Goal: Information Seeking & Learning: Learn about a topic

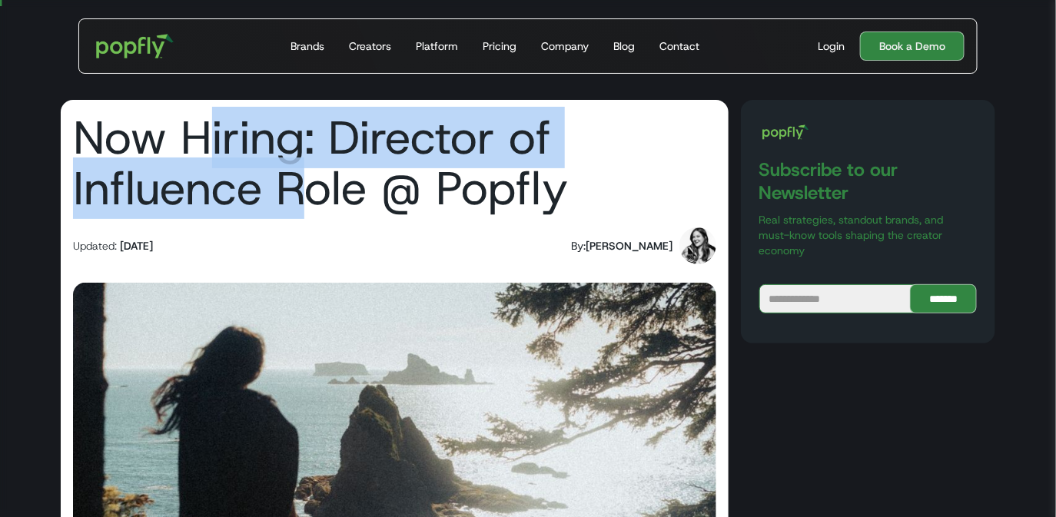
drag, startPoint x: 208, startPoint y: 136, endPoint x: 314, endPoint y: 183, distance: 116.0
click at [314, 183] on h1 "Now Hiring: Director of Influence Role @ Popfly" at bounding box center [394, 162] width 643 height 101
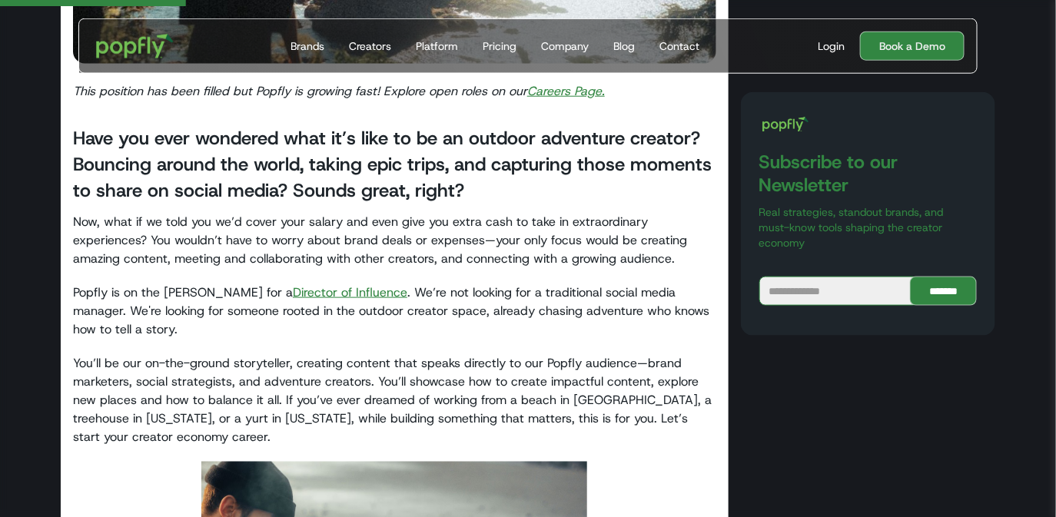
scroll to position [497, 0]
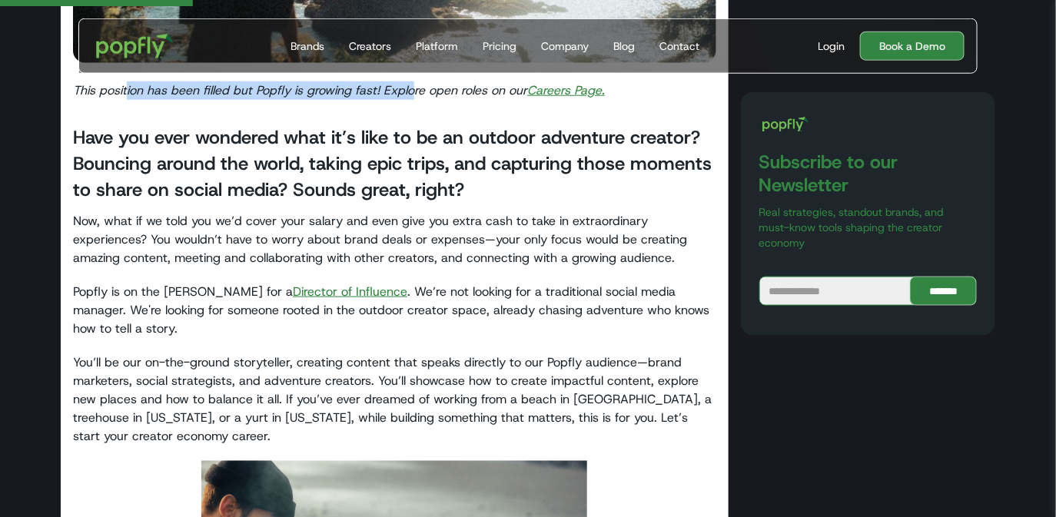
drag, startPoint x: 125, startPoint y: 92, endPoint x: 411, endPoint y: 92, distance: 286.7
click at [411, 92] on em "This position has been filled but Popfly is growing fast! Explore open roles on…" at bounding box center [300, 90] width 454 height 16
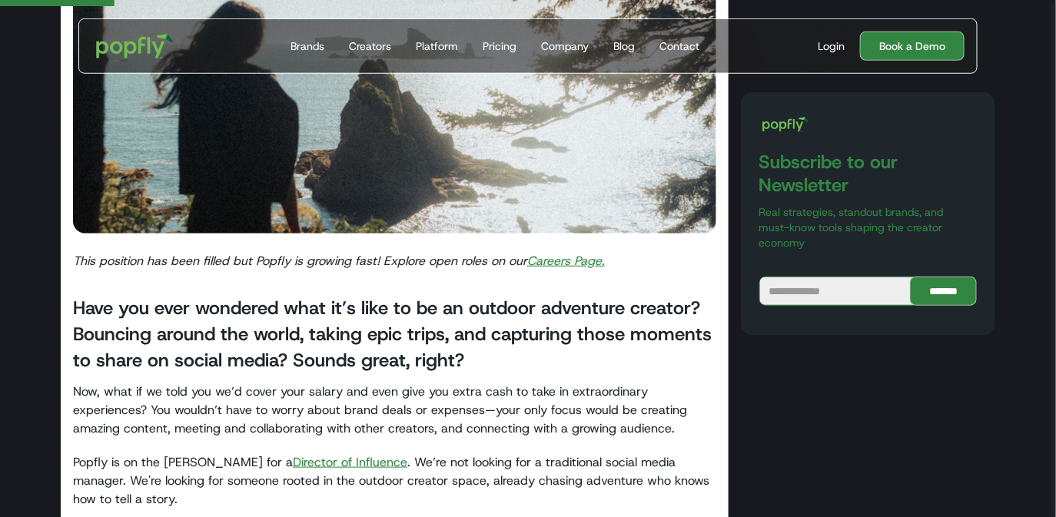
scroll to position [0, 0]
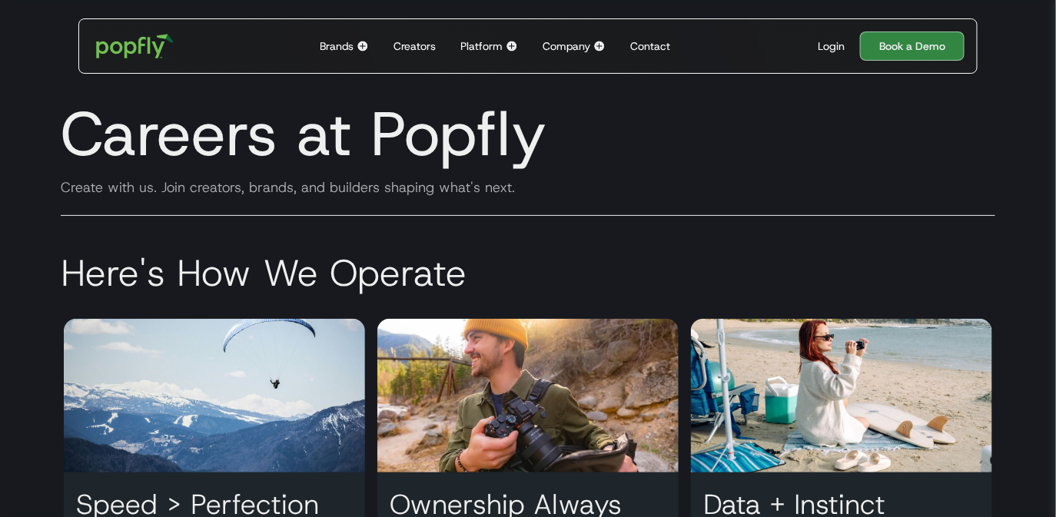
click at [122, 250] on h2 "Here's How We Operate" at bounding box center [527, 273] width 959 height 46
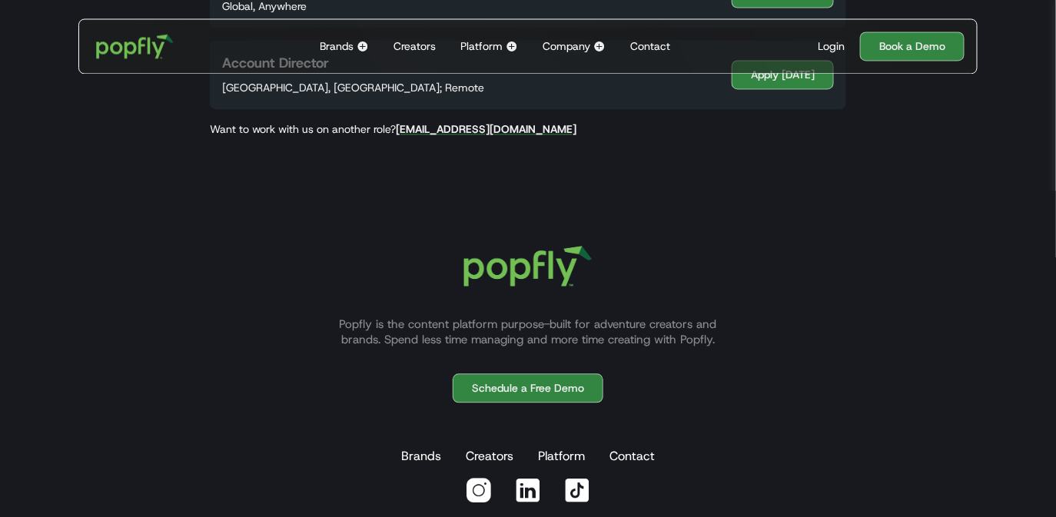
scroll to position [592, 0]
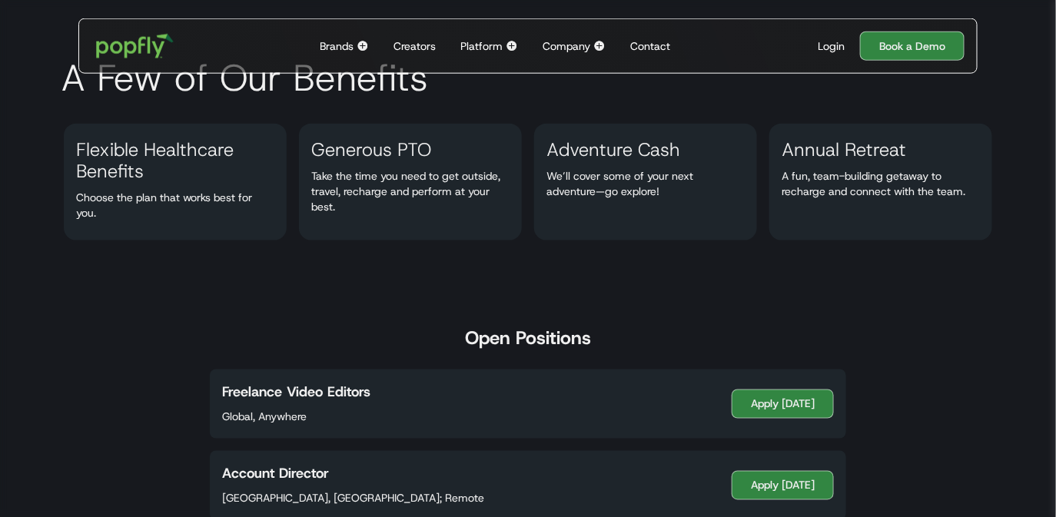
click at [583, 42] on div "Company" at bounding box center [567, 45] width 48 height 15
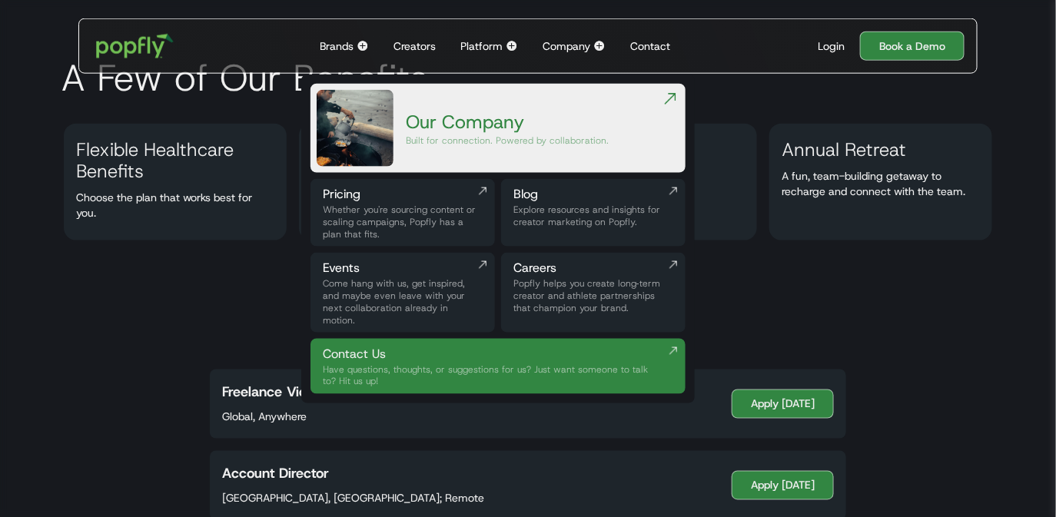
click at [418, 280] on div "Come hang with us, get inspired, and maybe even leave with your next collaborat…" at bounding box center [403, 301] width 160 height 49
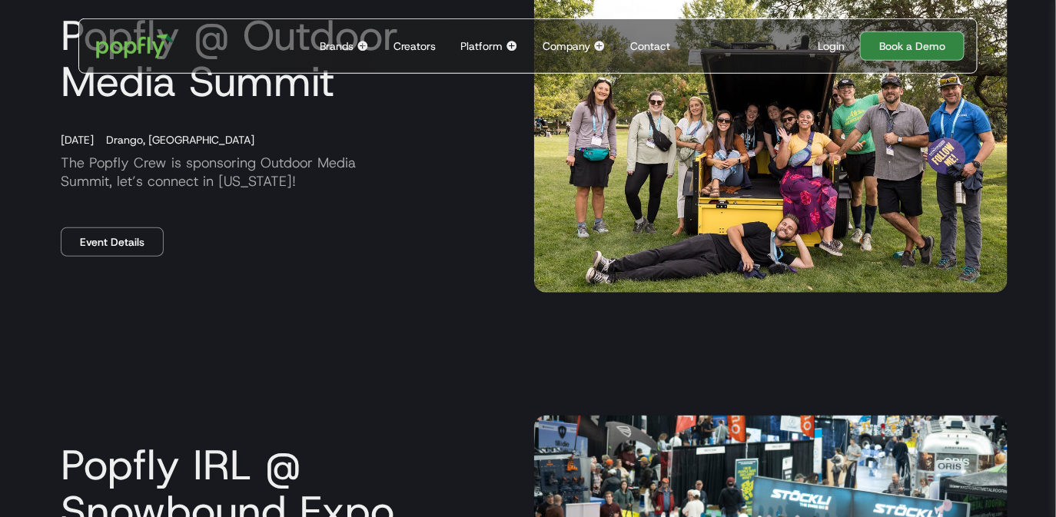
scroll to position [592, 0]
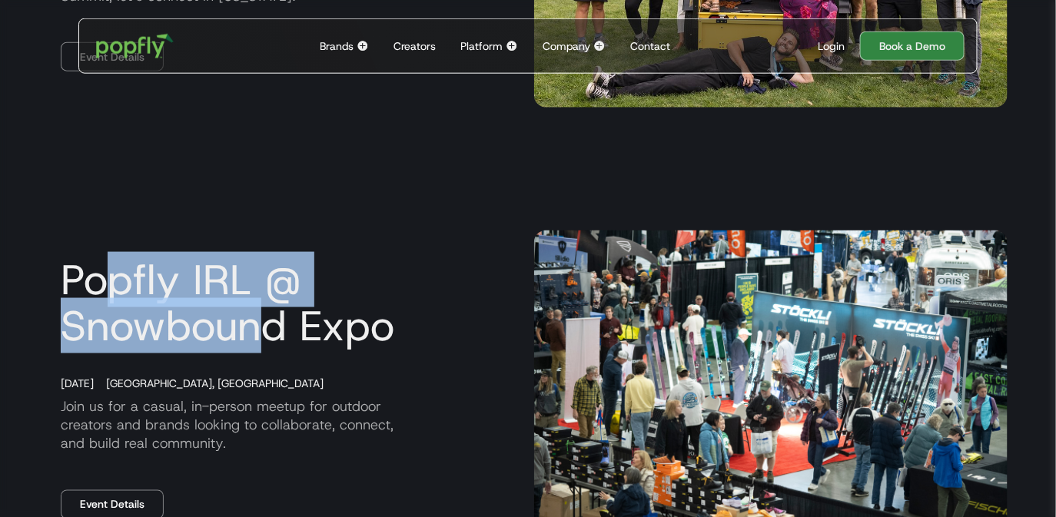
drag, startPoint x: 151, startPoint y: 288, endPoint x: 285, endPoint y: 336, distance: 142.0
click at [280, 331] on h3 "Popfly IRL @ Snowbound Expo" at bounding box center [284, 303] width 473 height 92
click at [285, 336] on h3 "Popfly IRL @ Snowbound Expo" at bounding box center [284, 303] width 473 height 92
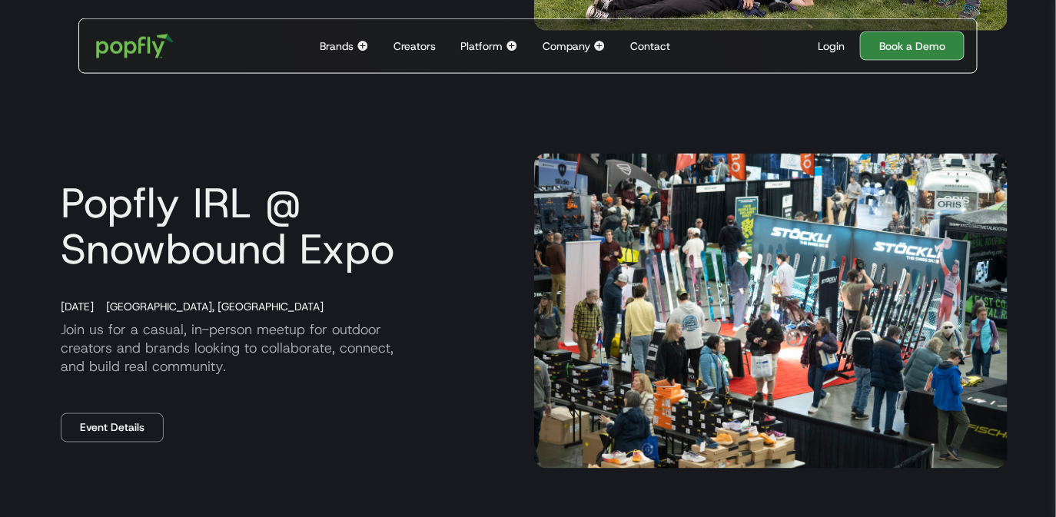
scroll to position [703, 0]
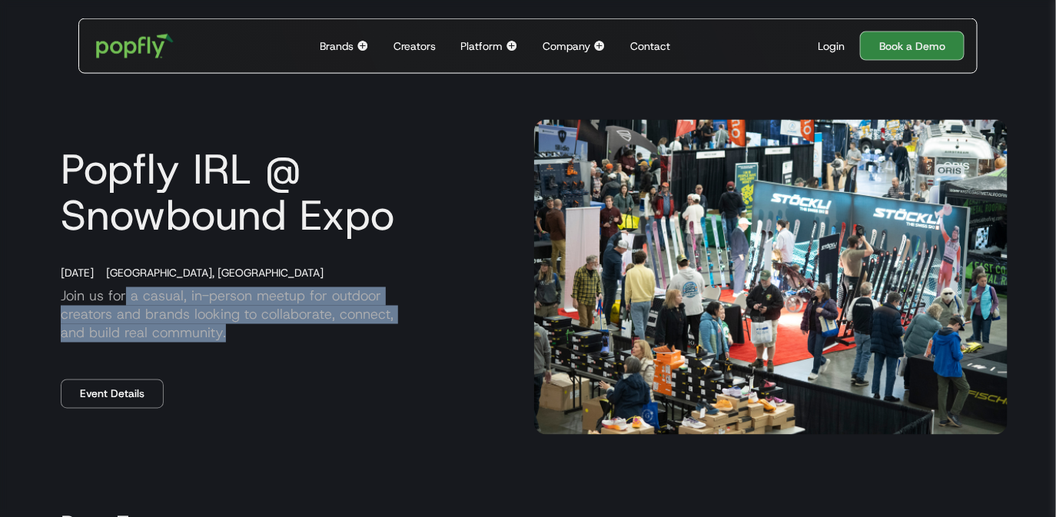
drag, startPoint x: 128, startPoint y: 305, endPoint x: 327, endPoint y: 357, distance: 206.4
click at [327, 356] on div "Popfly IRL @ Snowbound Expo November 15, 2025 Boston, MA Join us for a casual, …" at bounding box center [284, 277] width 473 height 263
click at [327, 357] on div "Popfly IRL @ Snowbound Expo November 15, 2025 Boston, MA Join us for a casual, …" at bounding box center [284, 277] width 473 height 263
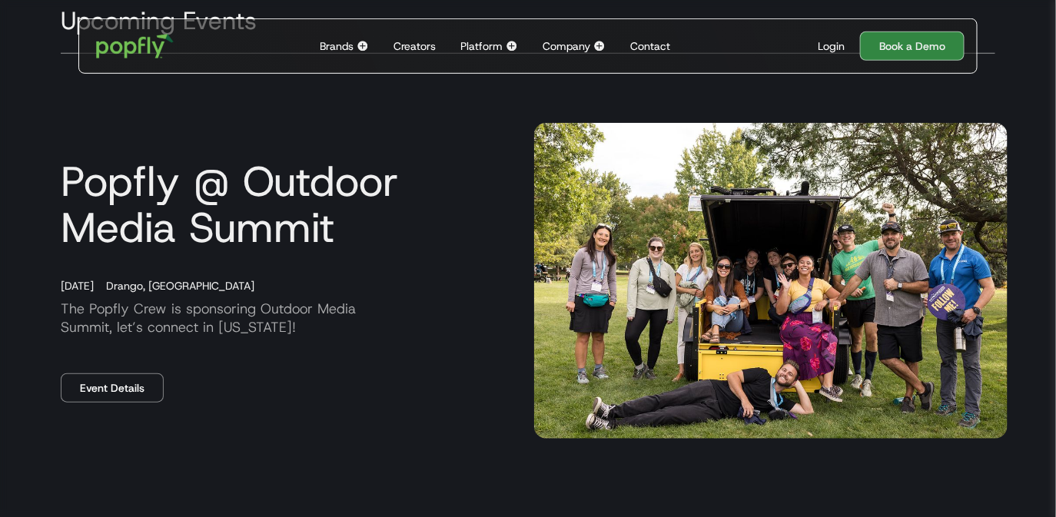
scroll to position [0, 0]
